Goal: Task Accomplishment & Management: Complete application form

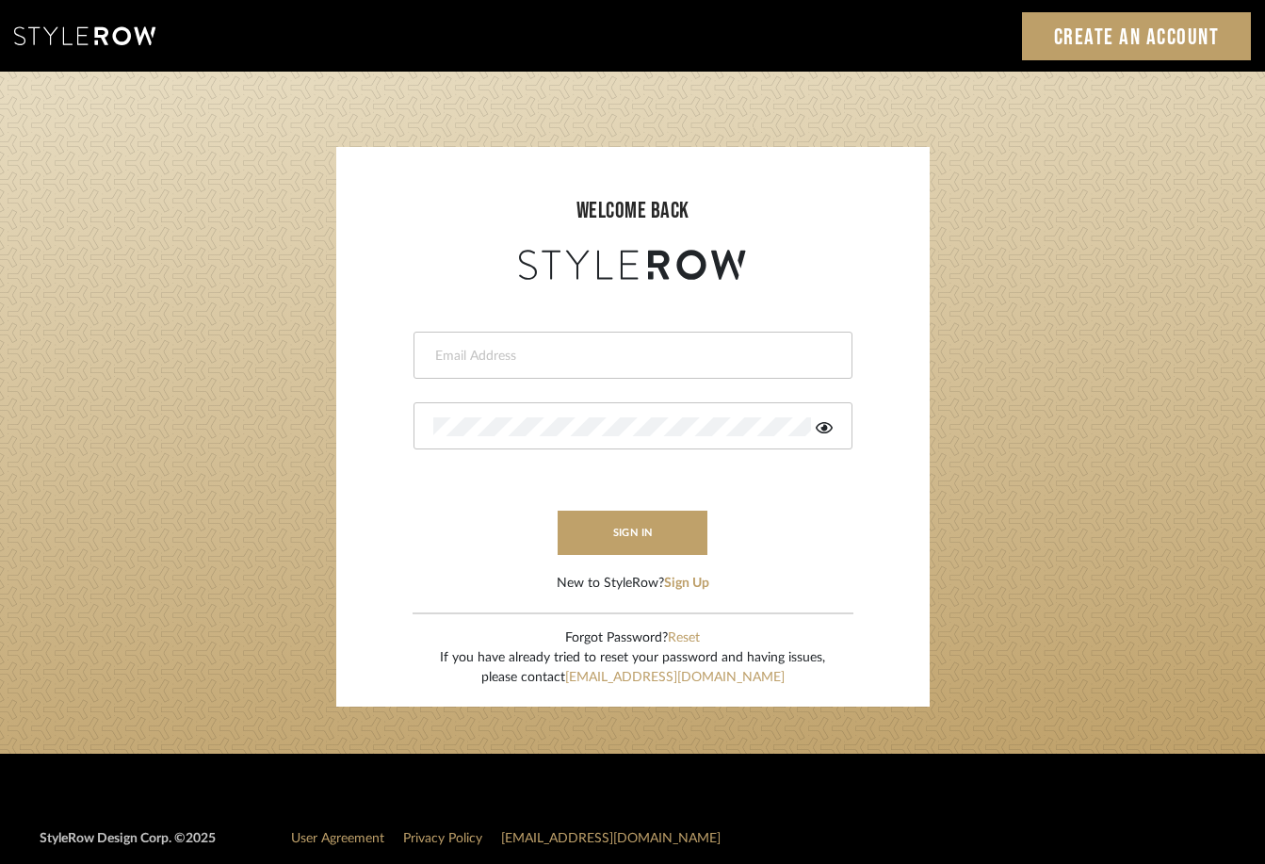
click at [523, 357] on input "email" at bounding box center [630, 356] width 395 height 19
type input "elimcabrerizo@gmail.com"
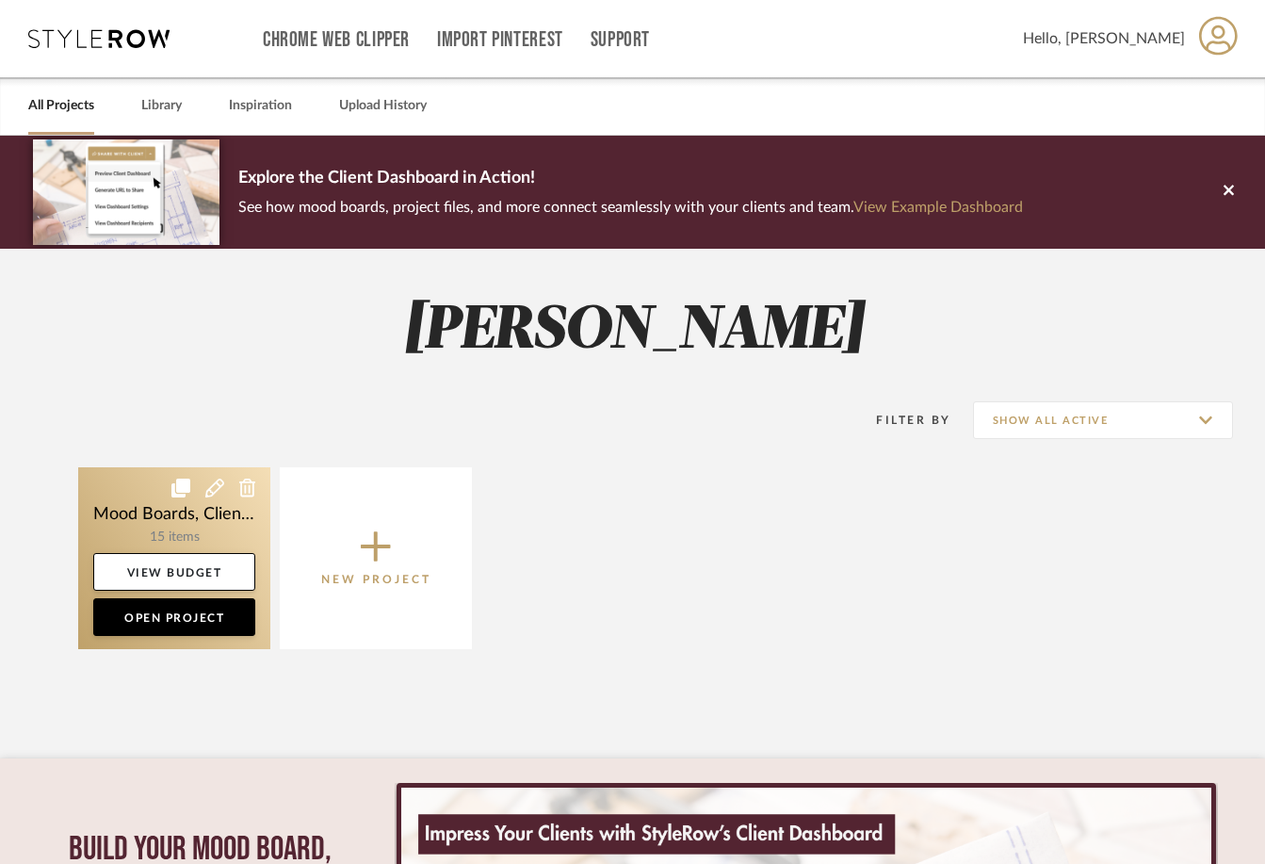
click at [145, 528] on link at bounding box center [174, 558] width 192 height 182
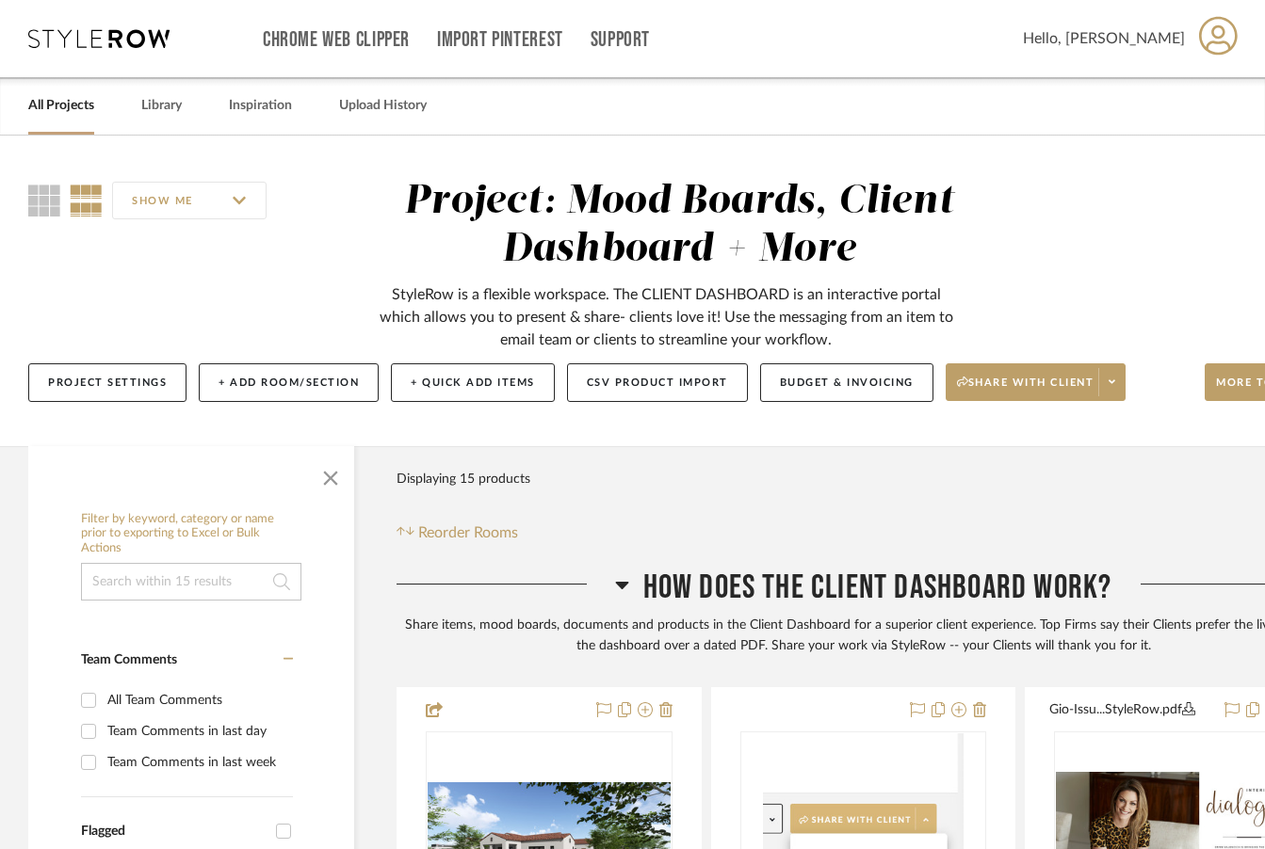
click at [73, 118] on link "All Projects" at bounding box center [61, 105] width 66 height 25
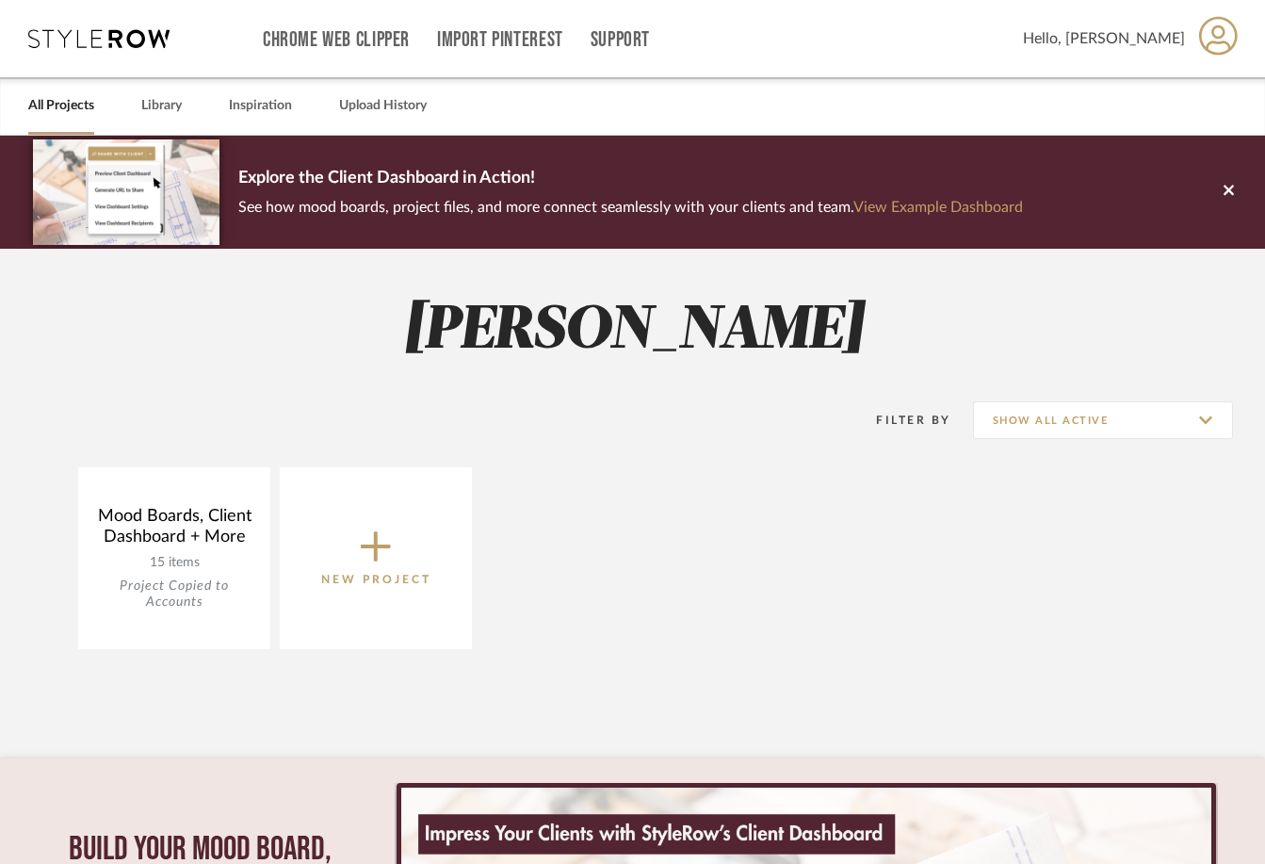
click at [385, 561] on icon at bounding box center [376, 546] width 30 height 40
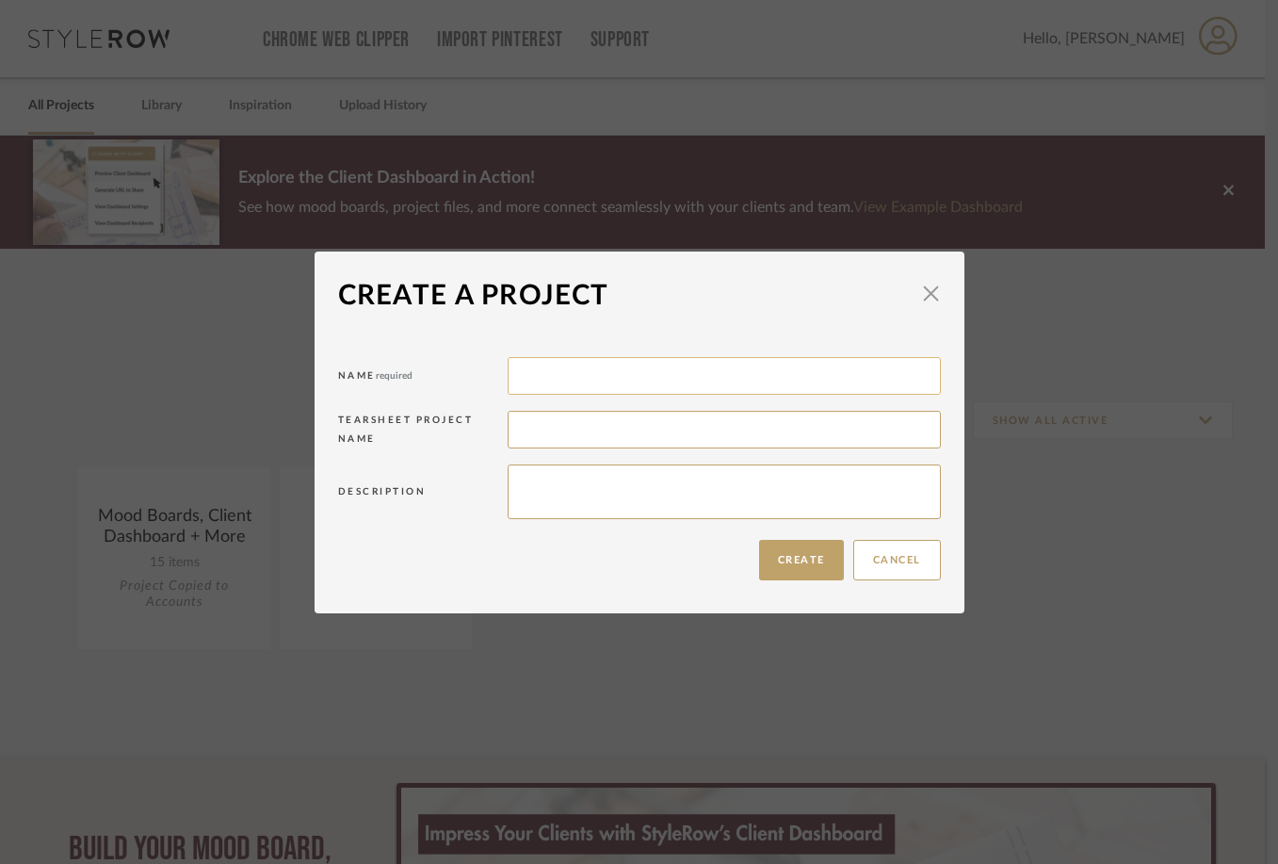
click at [582, 379] on input at bounding box center [724, 376] width 433 height 38
type input "Cris's Townhouse"
click at [573, 426] on input at bounding box center [724, 430] width 433 height 38
drag, startPoint x: 654, startPoint y: 373, endPoint x: 489, endPoint y: 366, distance: 165.9
click at [489, 366] on div "Name required [PERSON_NAME]'s Townhouse" at bounding box center [639, 379] width 603 height 54
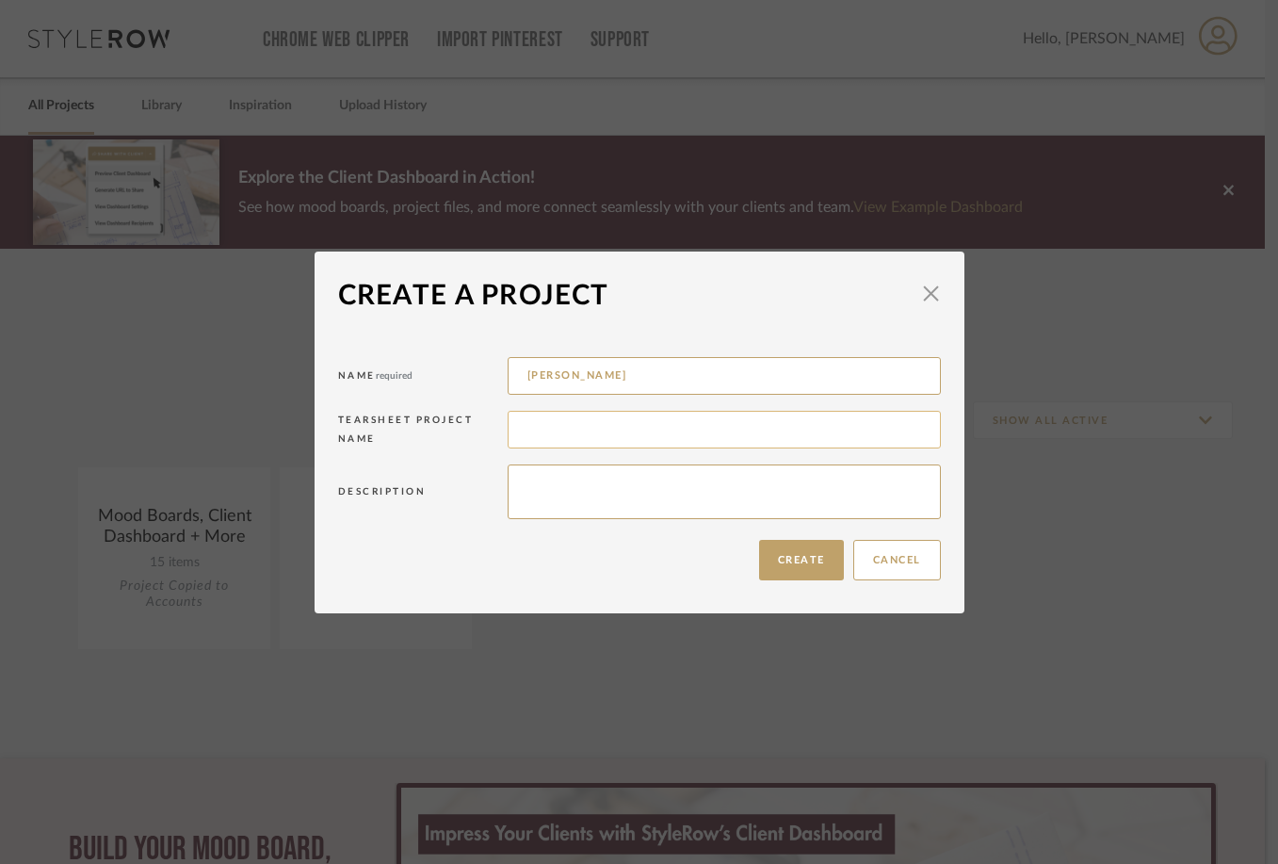
type input "[PERSON_NAME]"
click at [540, 423] on input at bounding box center [724, 430] width 433 height 38
type input "Cris's Townhouse"
click at [780, 562] on button "Create" at bounding box center [801, 560] width 85 height 40
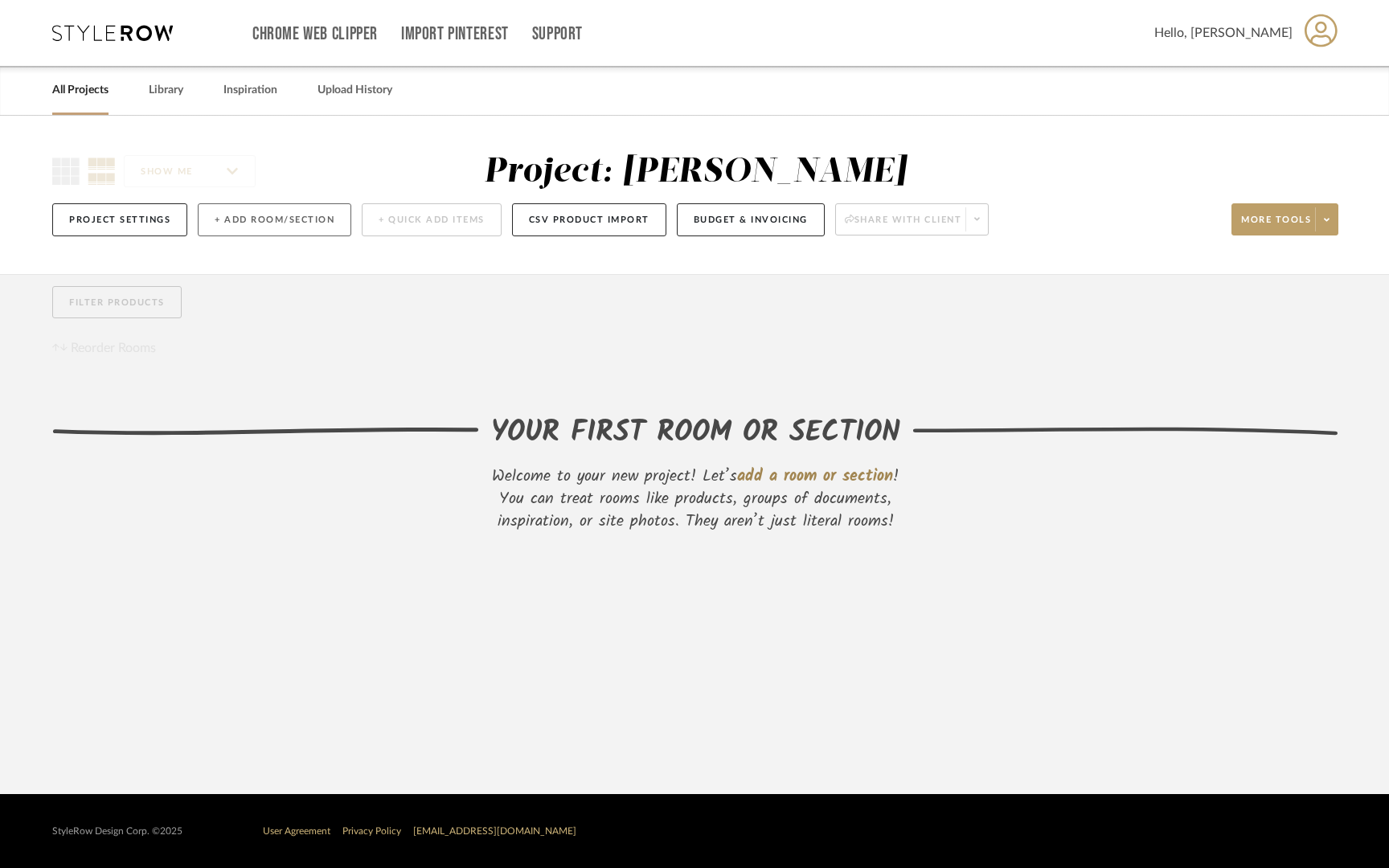
click at [242, 224] on button "+ Add Room/Section" at bounding box center [275, 219] width 154 height 33
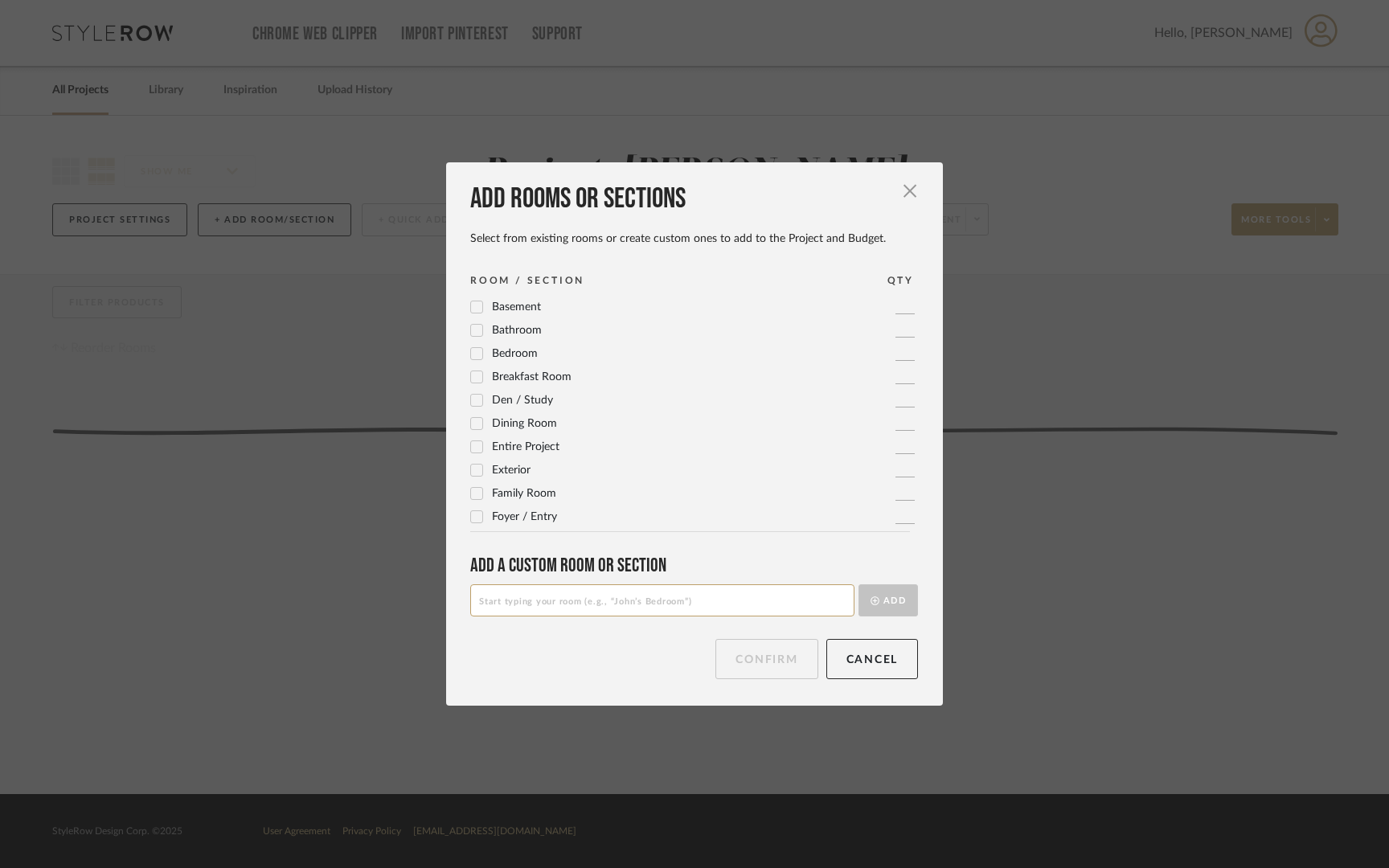
click at [471, 331] on icon at bounding box center [476, 329] width 11 height 11
click at [471, 330] on icon at bounding box center [476, 329] width 11 height 11
click at [643, 582] on div "Add a Custom room or Section Add" at bounding box center [694, 585] width 448 height 62
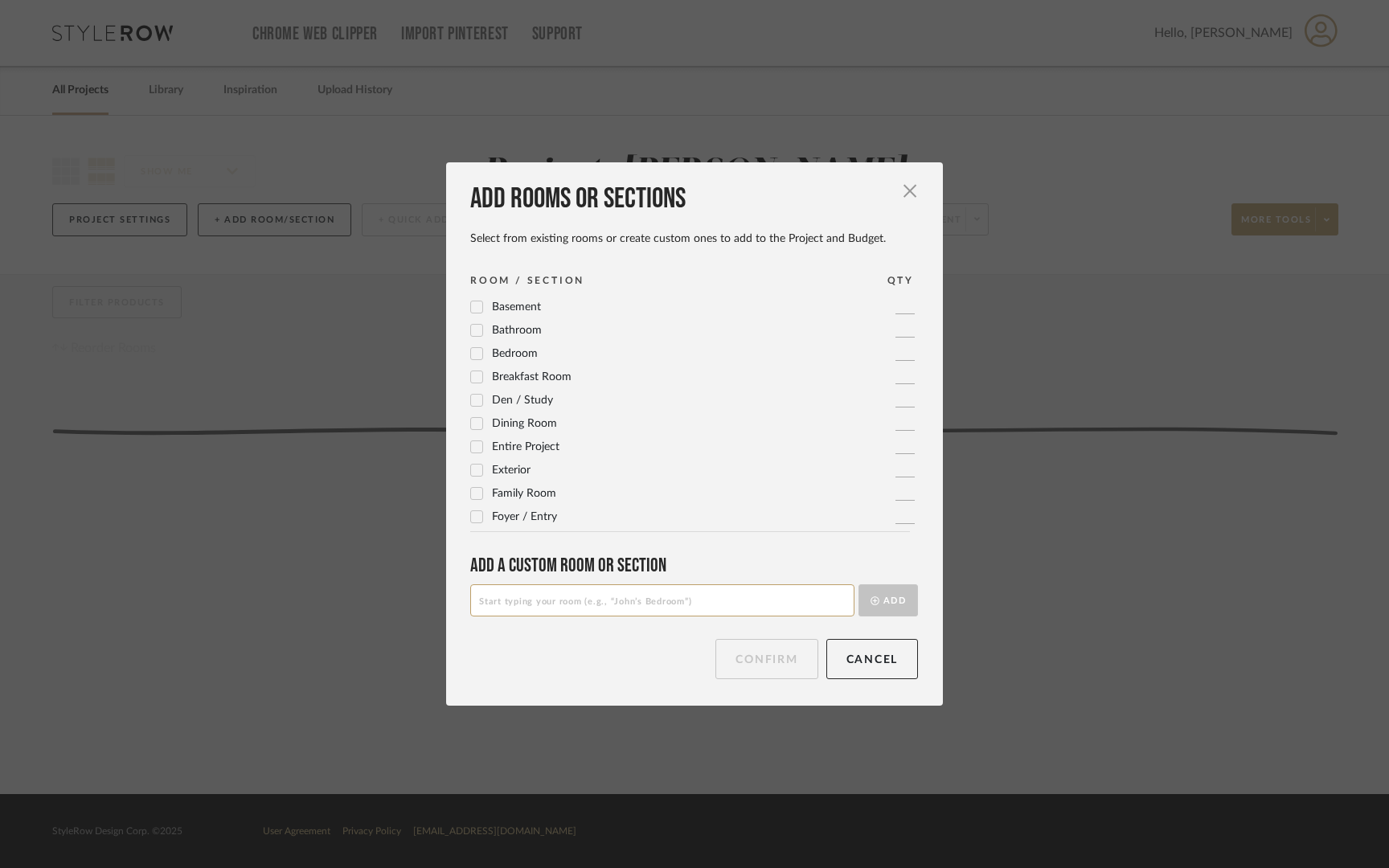
click at [637, 604] on input at bounding box center [662, 601] width 384 height 32
type input "Powder Bathroom"
click at [881, 603] on button "Add" at bounding box center [889, 601] width 60 height 32
click at [707, 599] on input at bounding box center [662, 601] width 384 height 32
type input "Master Bathroom"
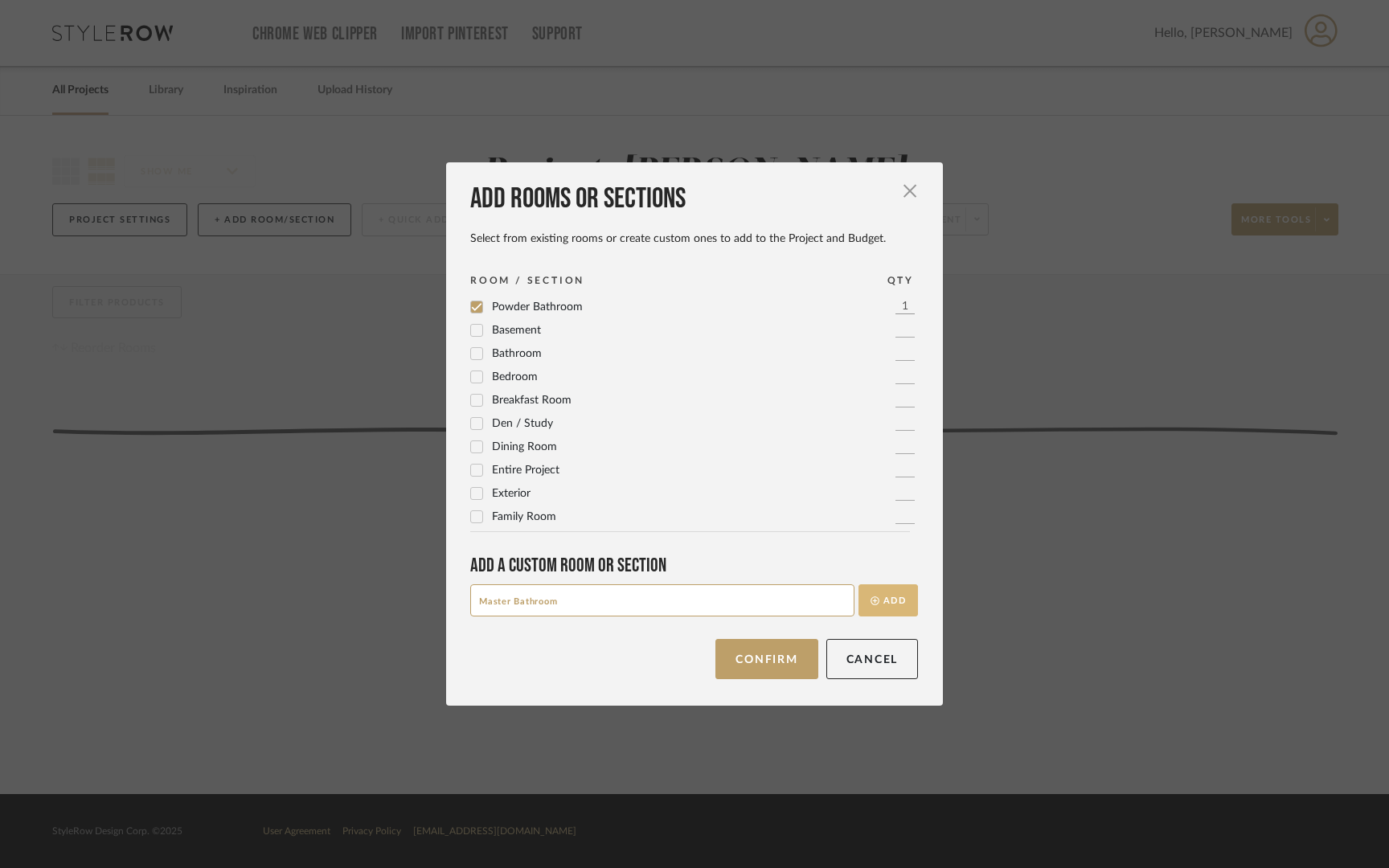
click at [879, 607] on button "Add" at bounding box center [889, 601] width 60 height 32
click at [670, 607] on input at bounding box center [662, 601] width 384 height 32
type input "Kitchen"
click at [860, 600] on button "Add" at bounding box center [889, 601] width 60 height 32
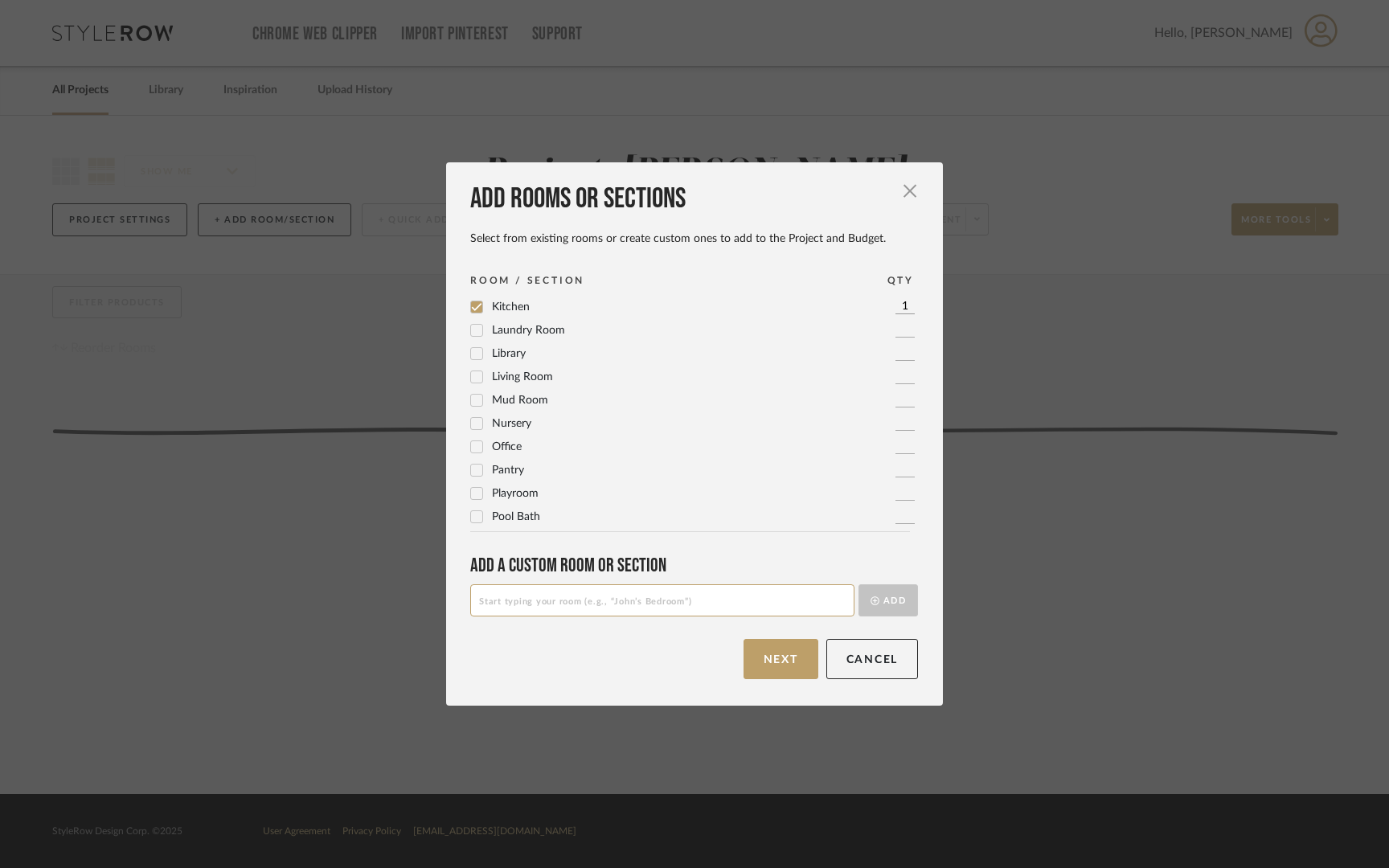
click at [634, 614] on input at bounding box center [662, 601] width 384 height 32
type input "Living Room"
click at [876, 599] on button "Add" at bounding box center [889, 601] width 60 height 32
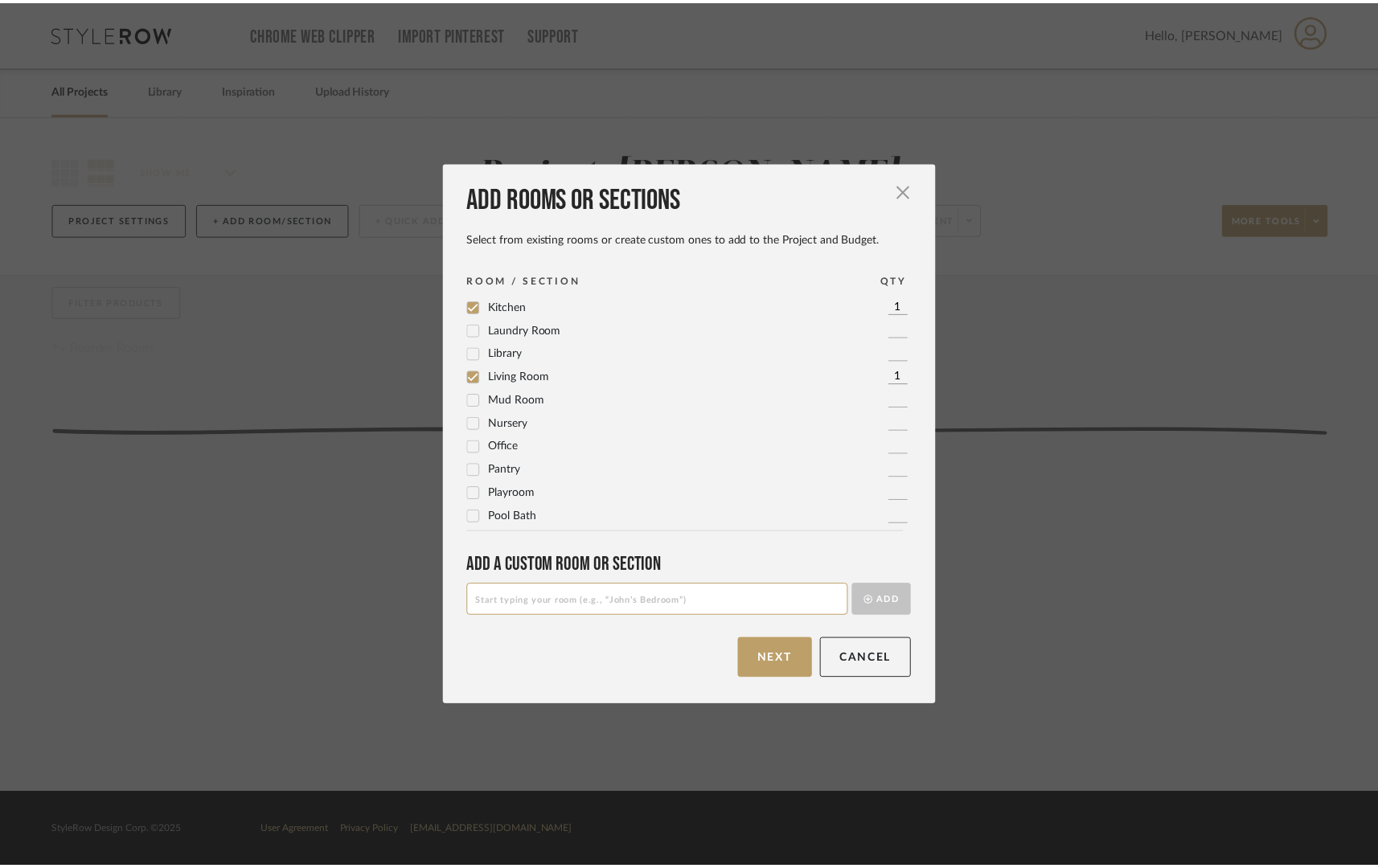
scroll to position [536, 0]
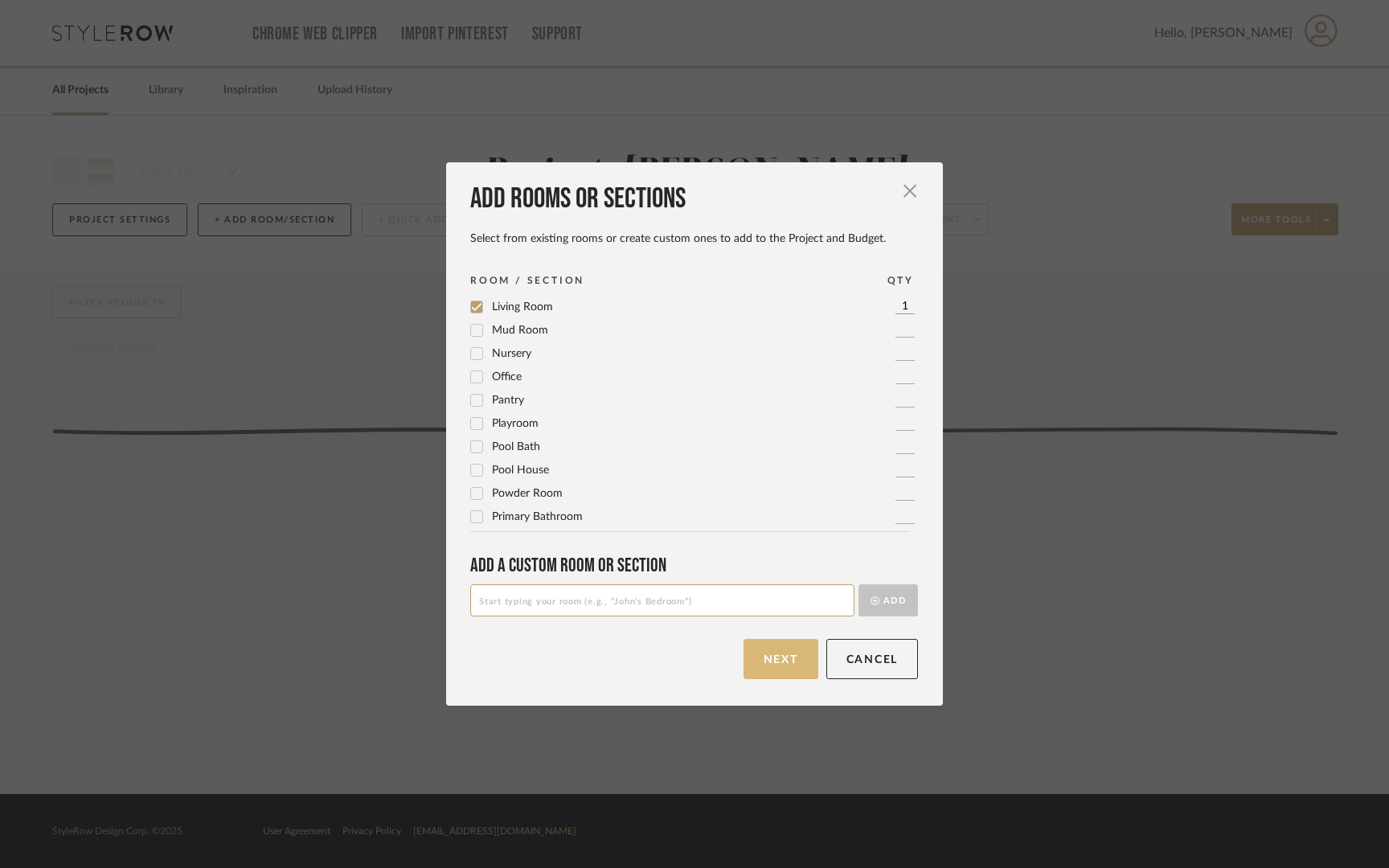
click at [773, 661] on button "Next" at bounding box center [781, 659] width 75 height 40
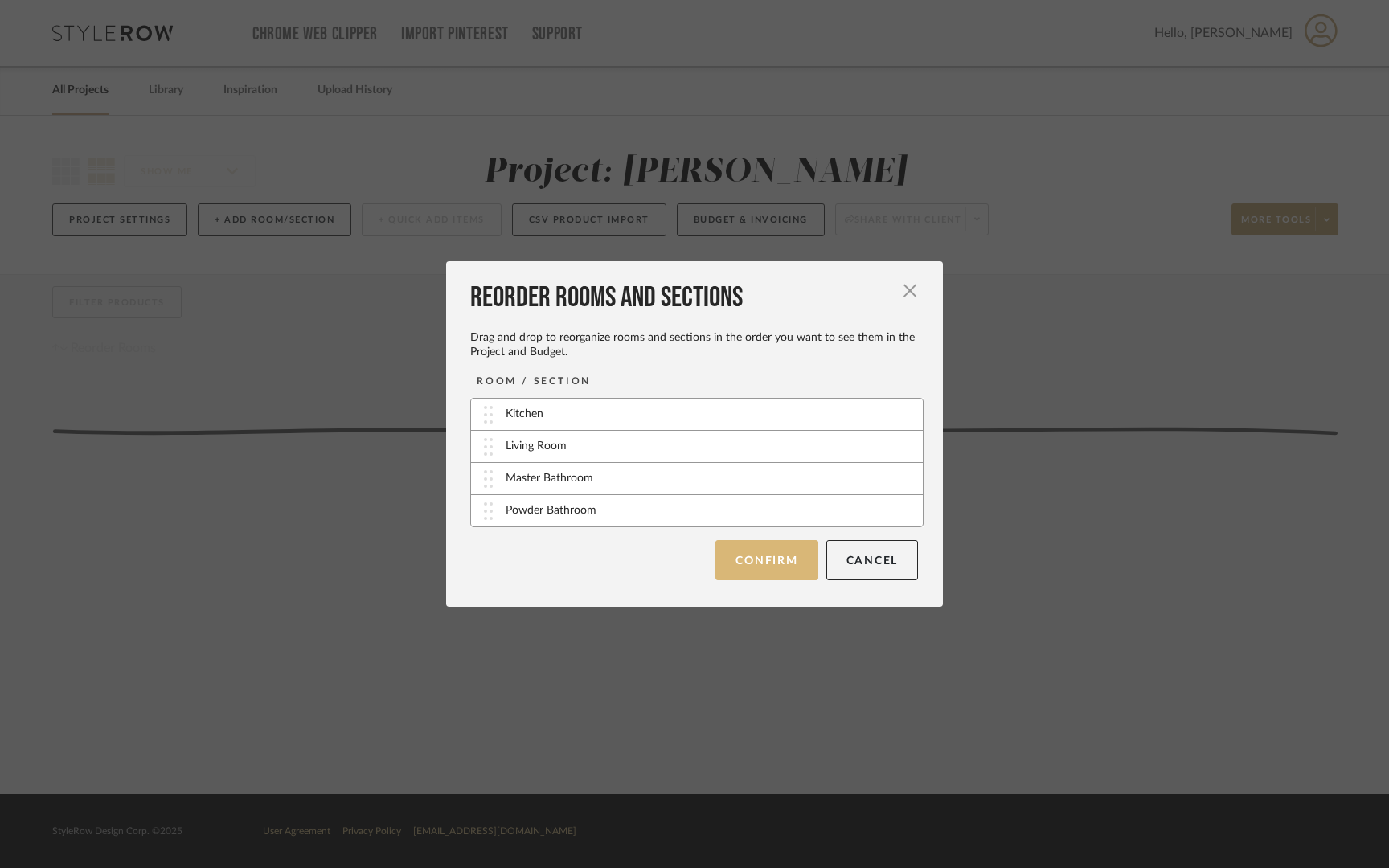
click at [756, 570] on button "Confirm" at bounding box center [767, 560] width 102 height 40
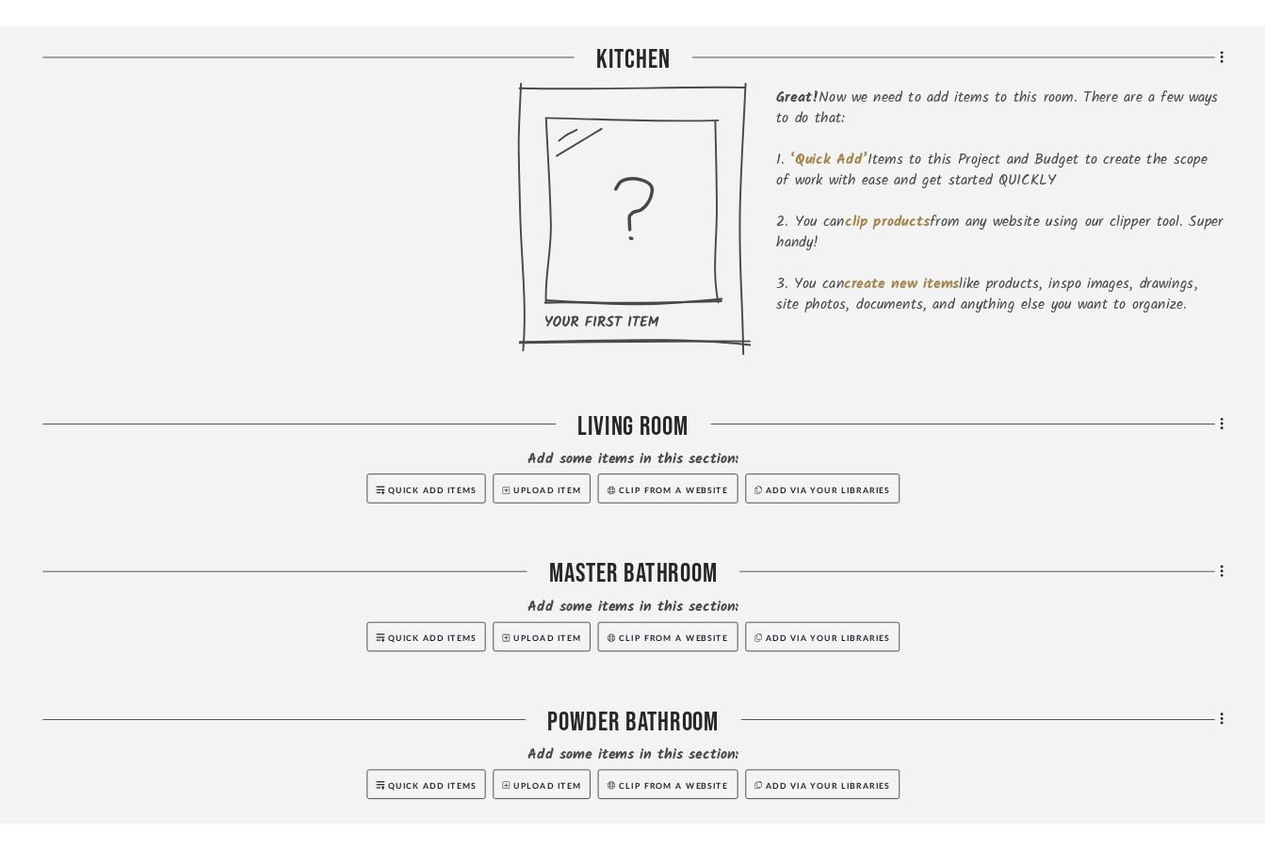
scroll to position [496, 0]
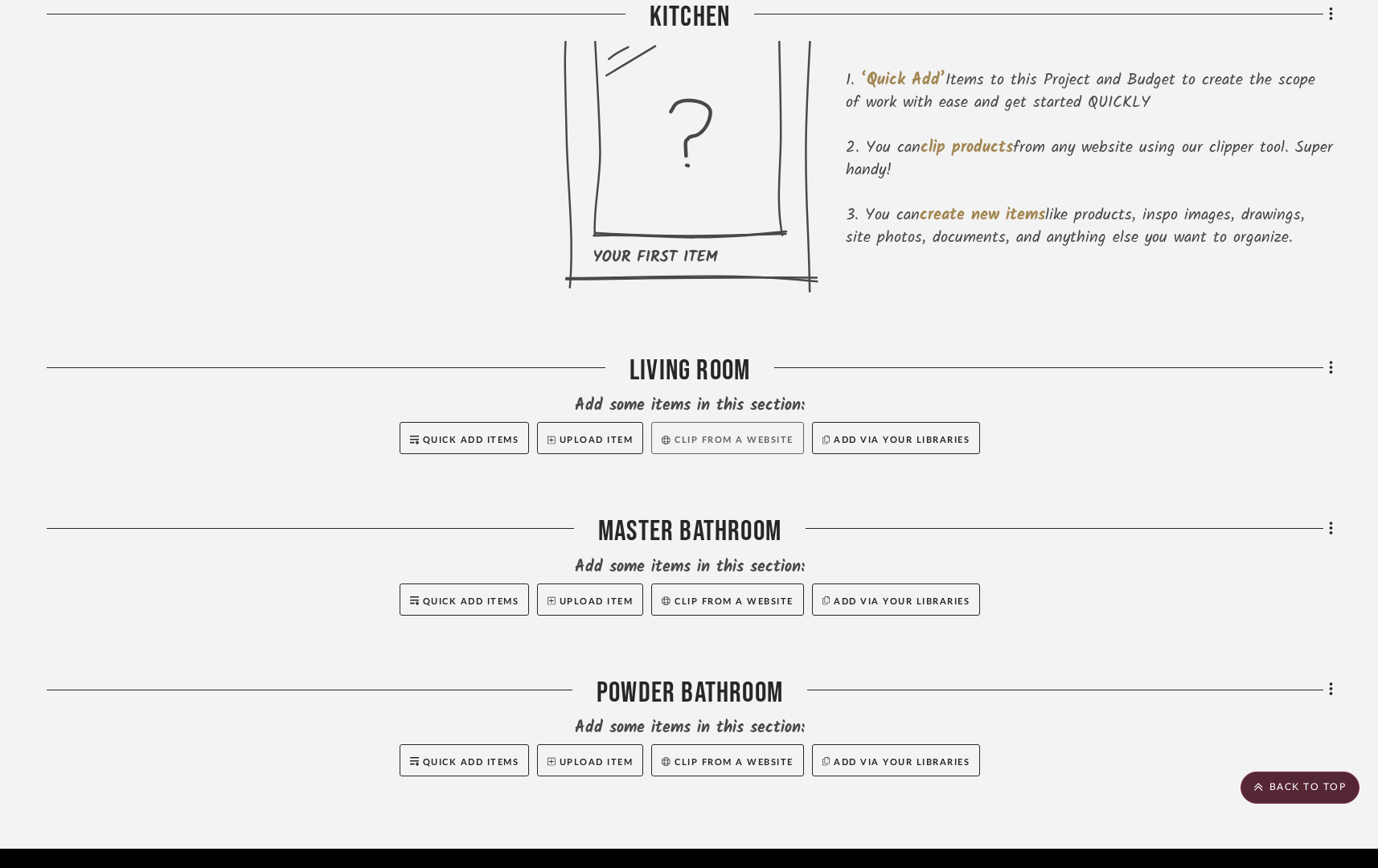
click at [695, 445] on button "Clip from a website" at bounding box center [727, 438] width 152 height 32
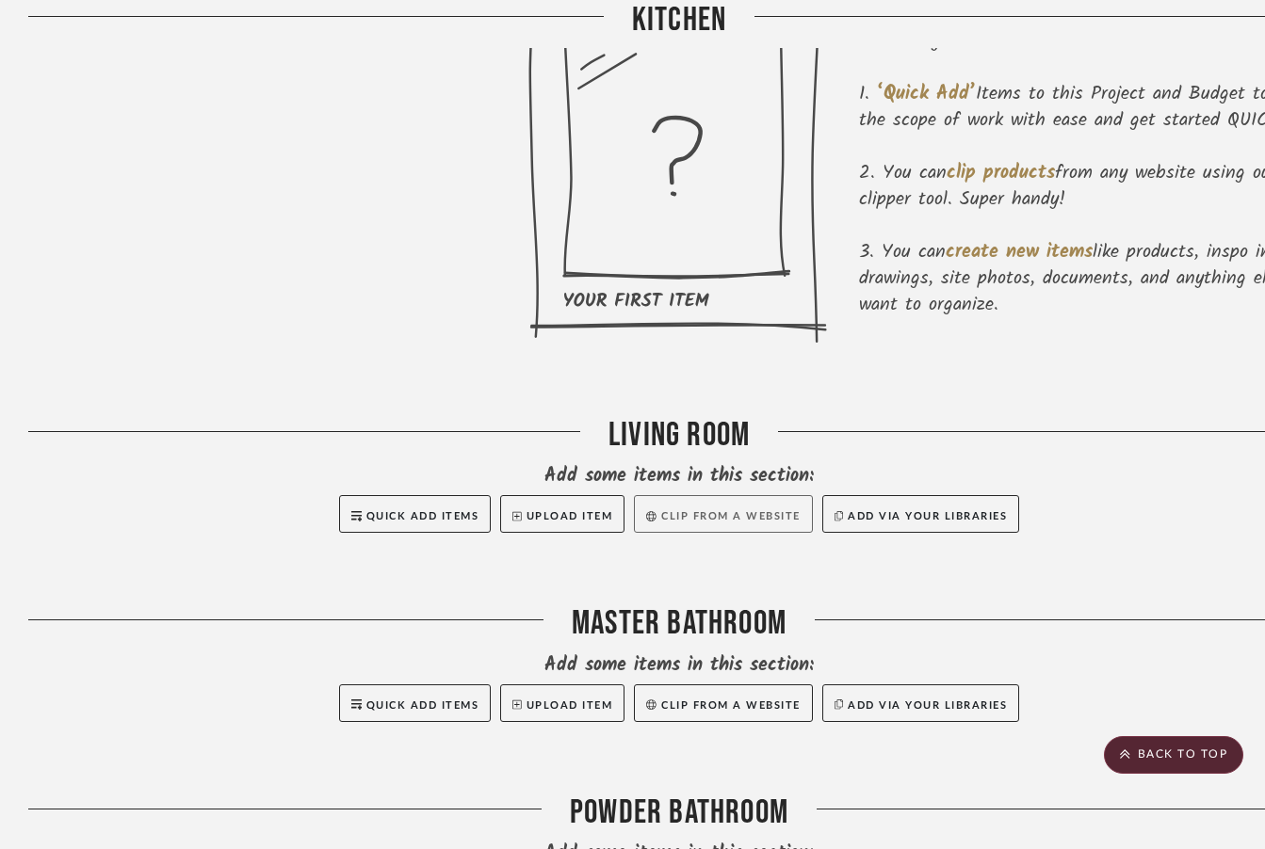
click at [713, 517] on button "Clip from a website" at bounding box center [723, 514] width 178 height 38
